Goal: Task Accomplishment & Management: Use online tool/utility

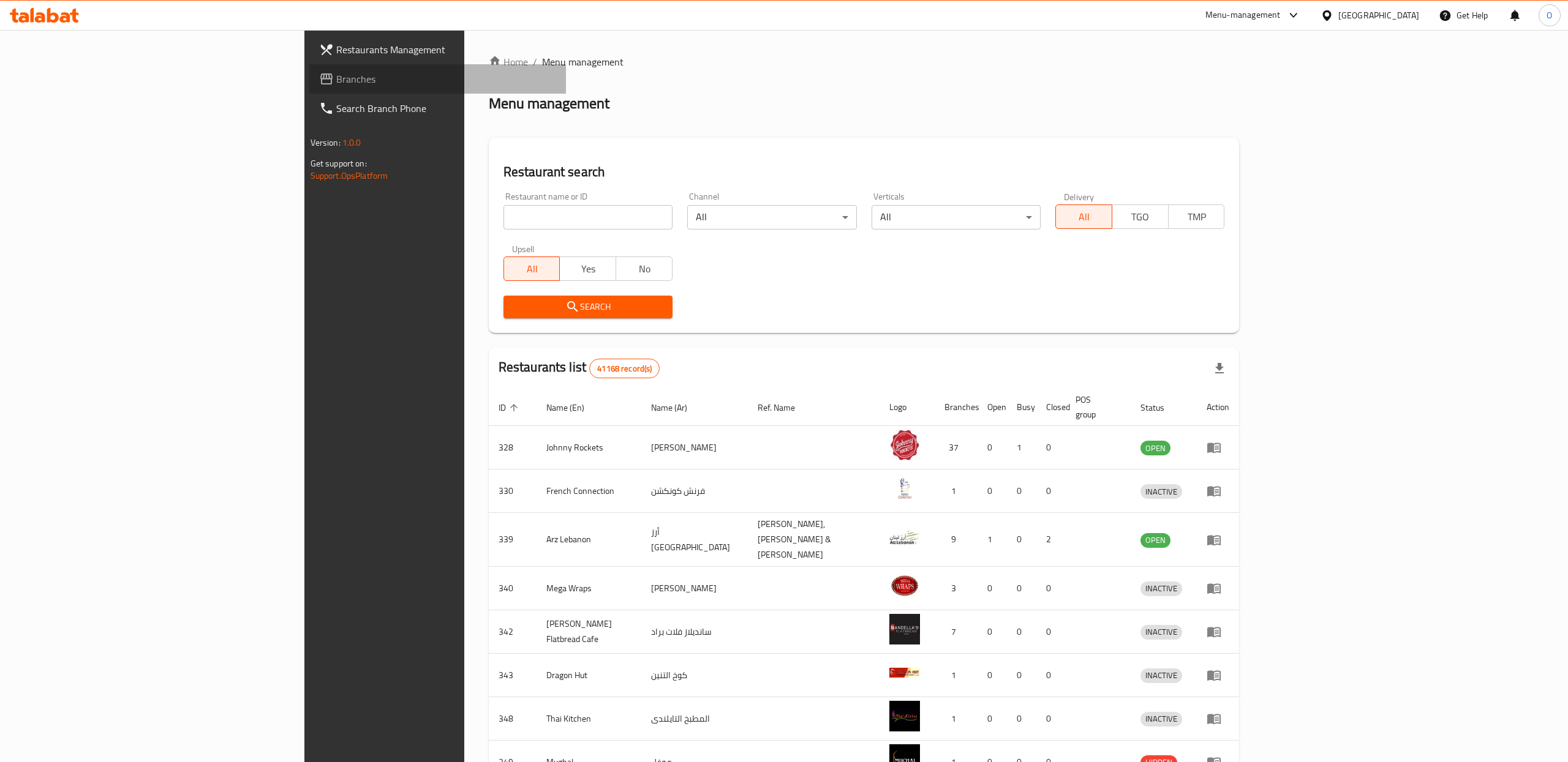
click at [336, 74] on span "Branches" at bounding box center [446, 79] width 220 height 15
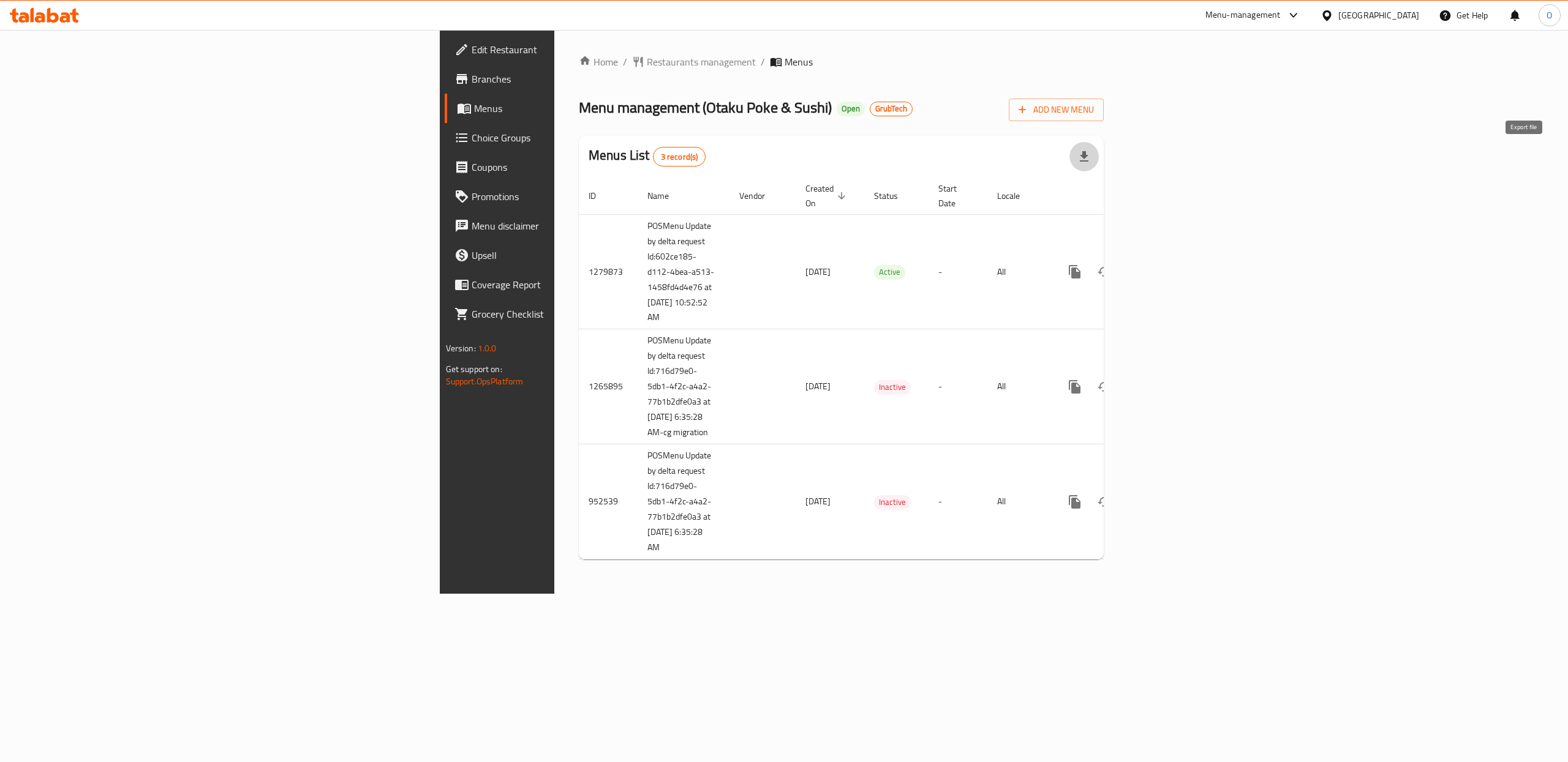
click at [1091, 158] on icon "button" at bounding box center [1084, 156] width 15 height 15
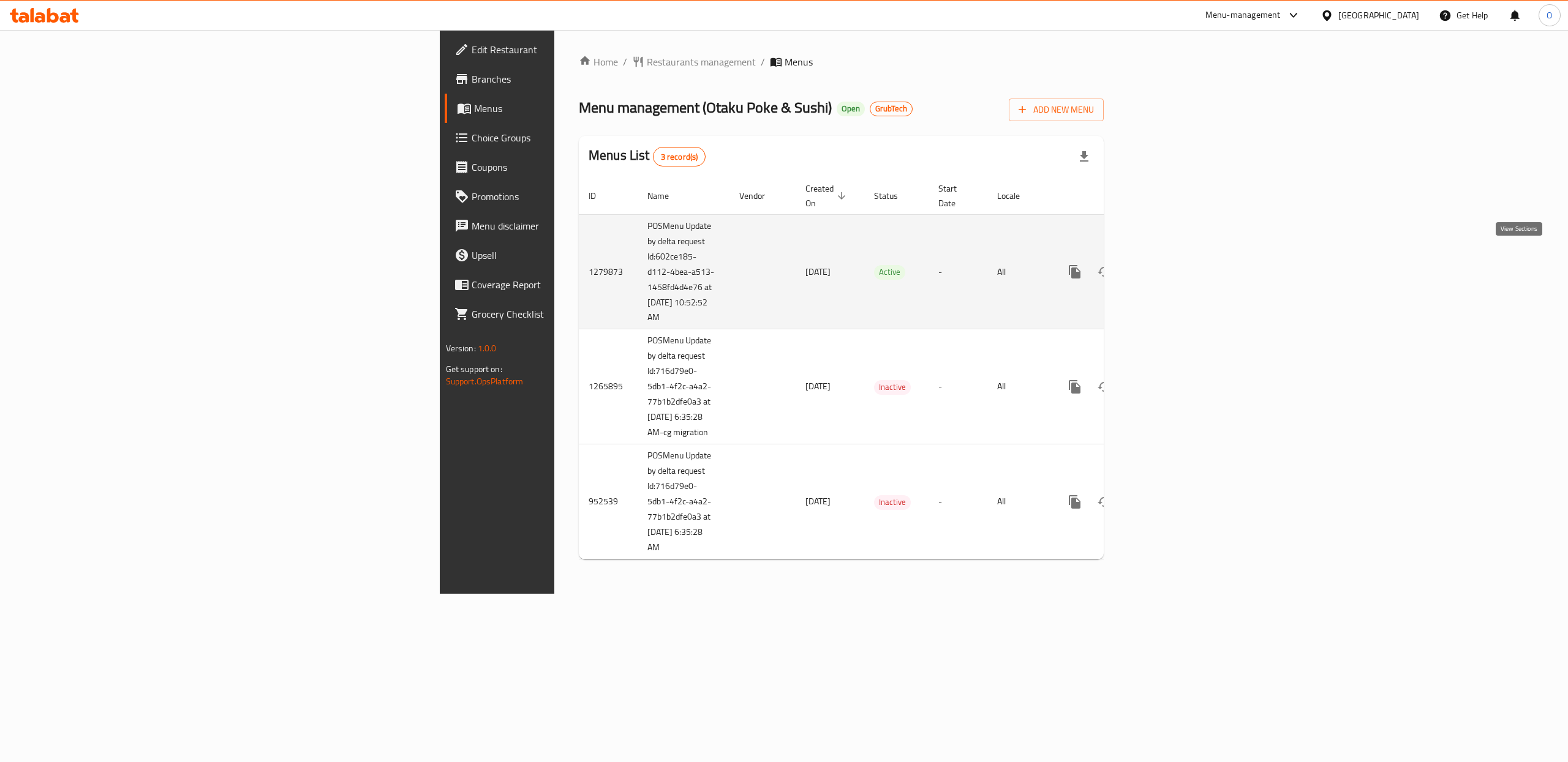
click at [1169, 266] on icon "enhanced table" at bounding box center [1162, 271] width 11 height 11
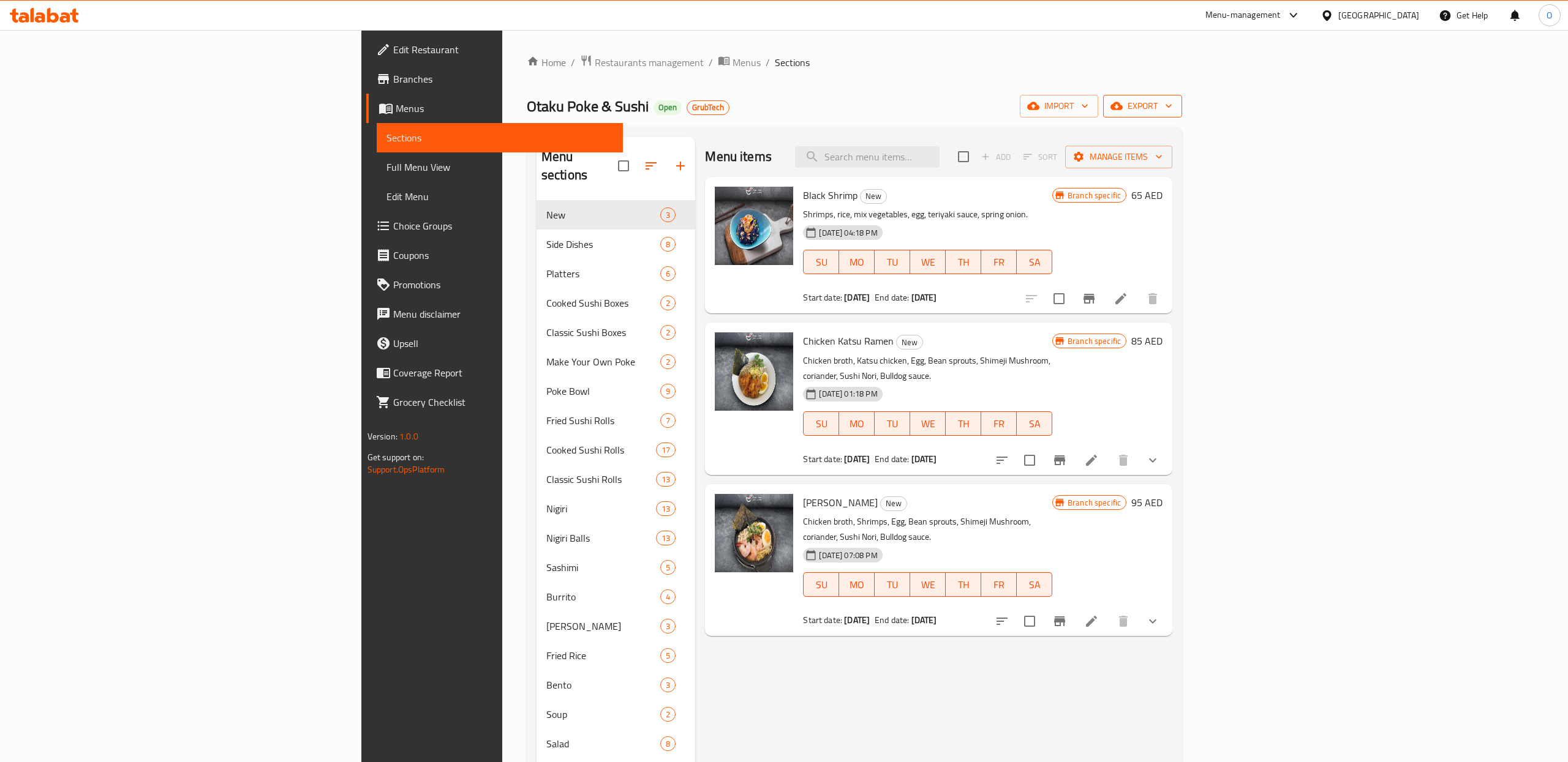
click at [1182, 116] on button "export" at bounding box center [1142, 106] width 79 height 22
click at [1510, 157] on span "Export One Sheet Menu" at bounding box center [1499, 163] width 100 height 15
